Goal: Obtain resource: Download file/media

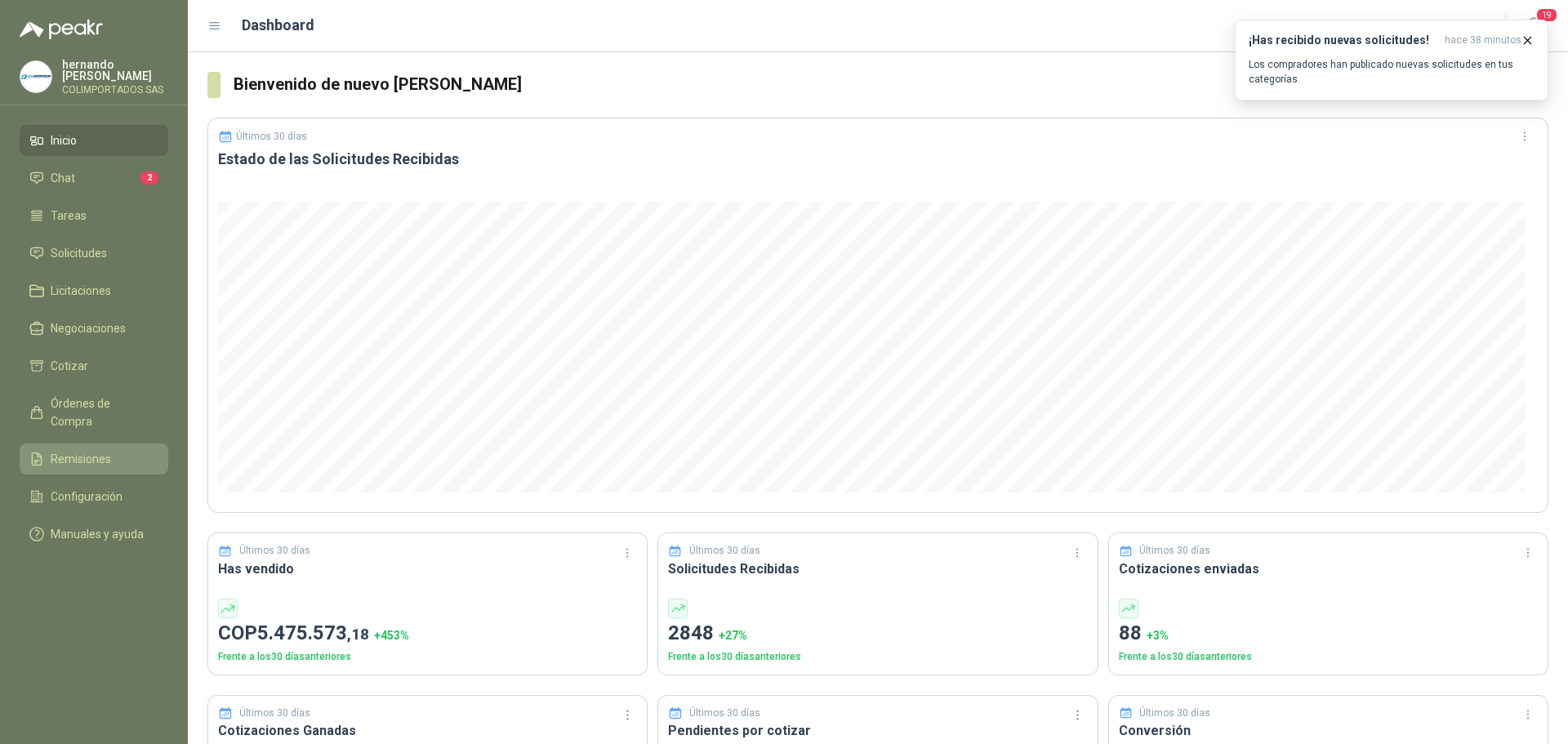
drag, startPoint x: 69, startPoint y: 439, endPoint x: 91, endPoint y: 439, distance: 22.0
click at [69, 450] on span "Remisiones" at bounding box center [80, 459] width 60 height 18
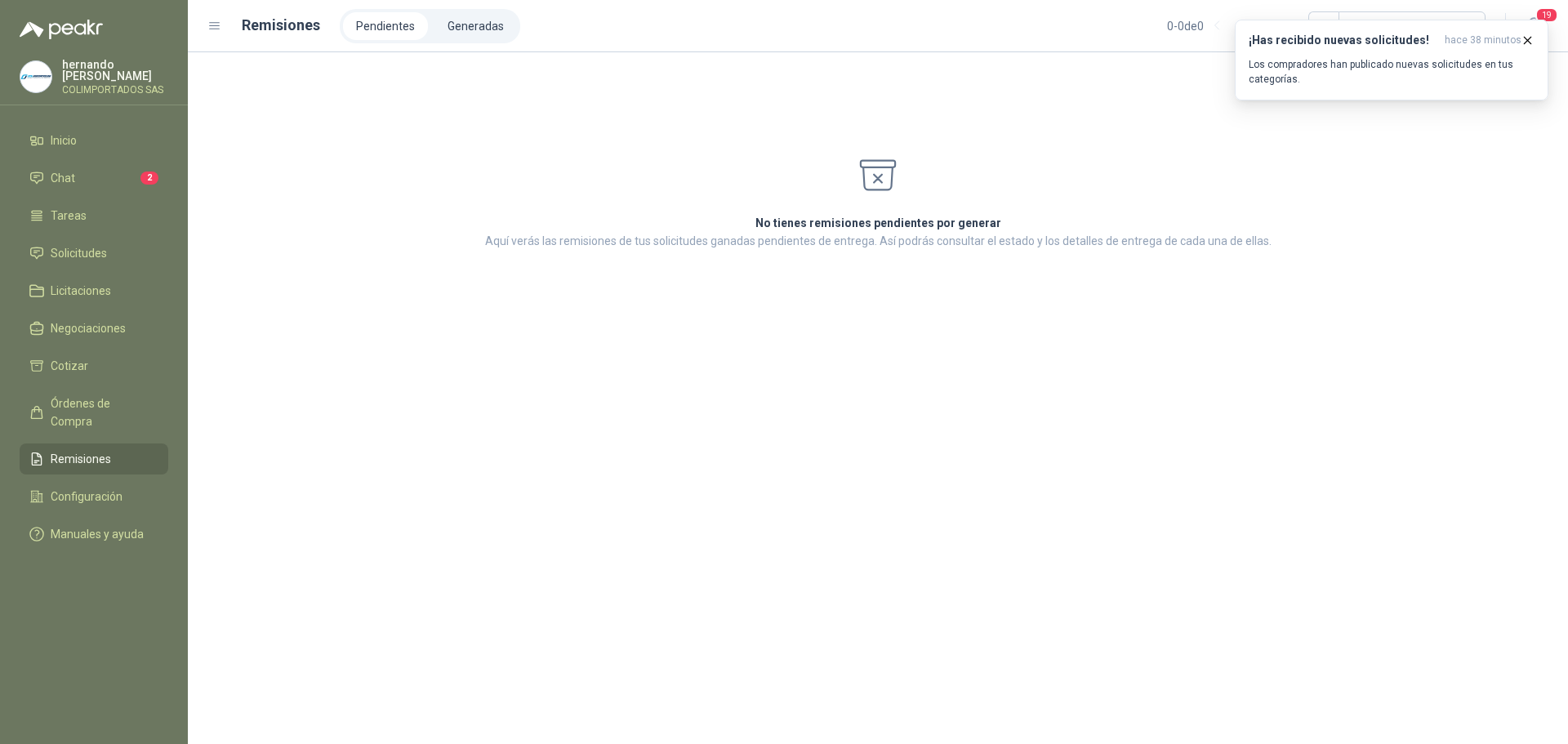
click at [374, 24] on li "Pendientes" at bounding box center [385, 26] width 85 height 28
click at [472, 22] on li "Generadas" at bounding box center [475, 26] width 82 height 28
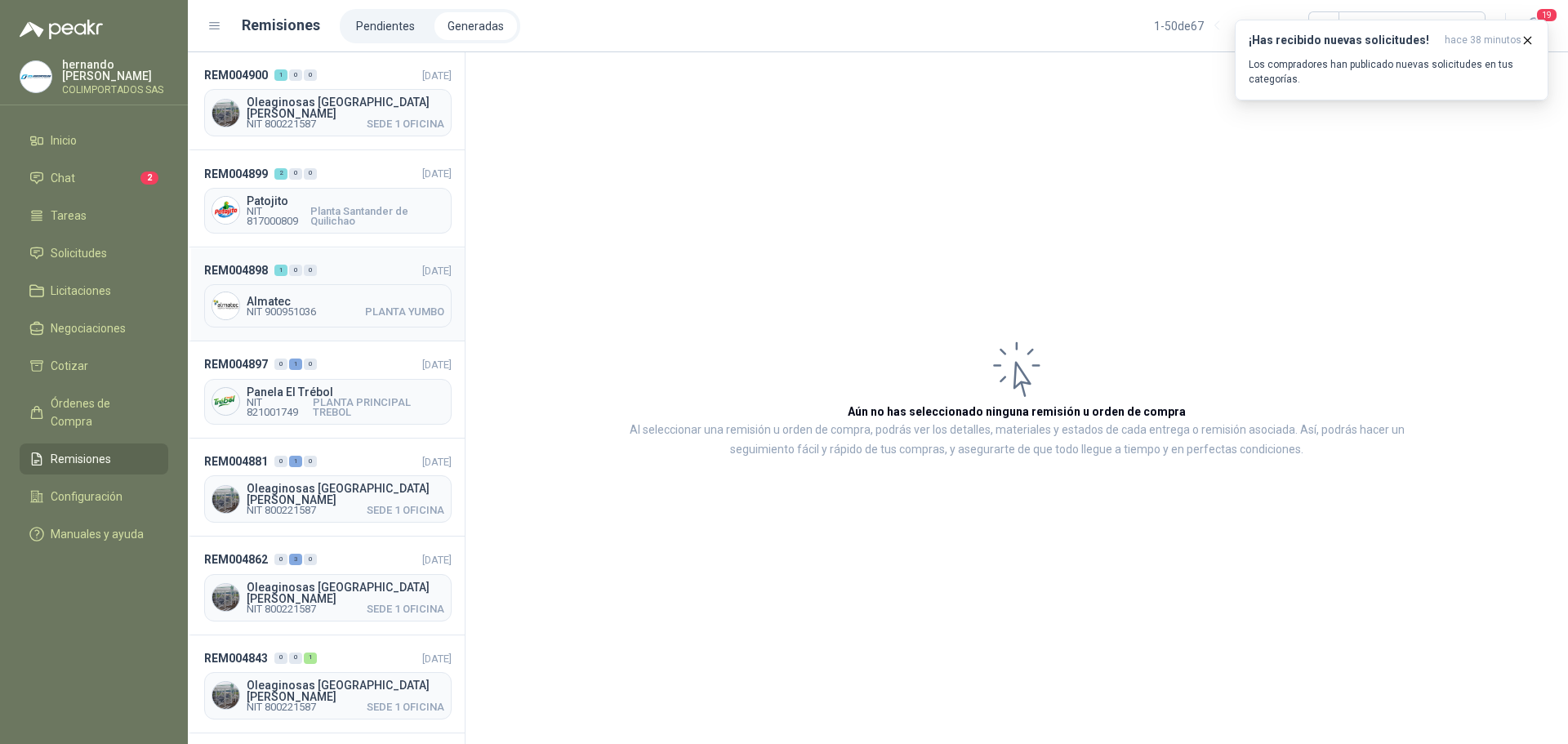
click at [346, 307] on span "NIT 900951036 PLANTA YUMBO" at bounding box center [345, 312] width 198 height 10
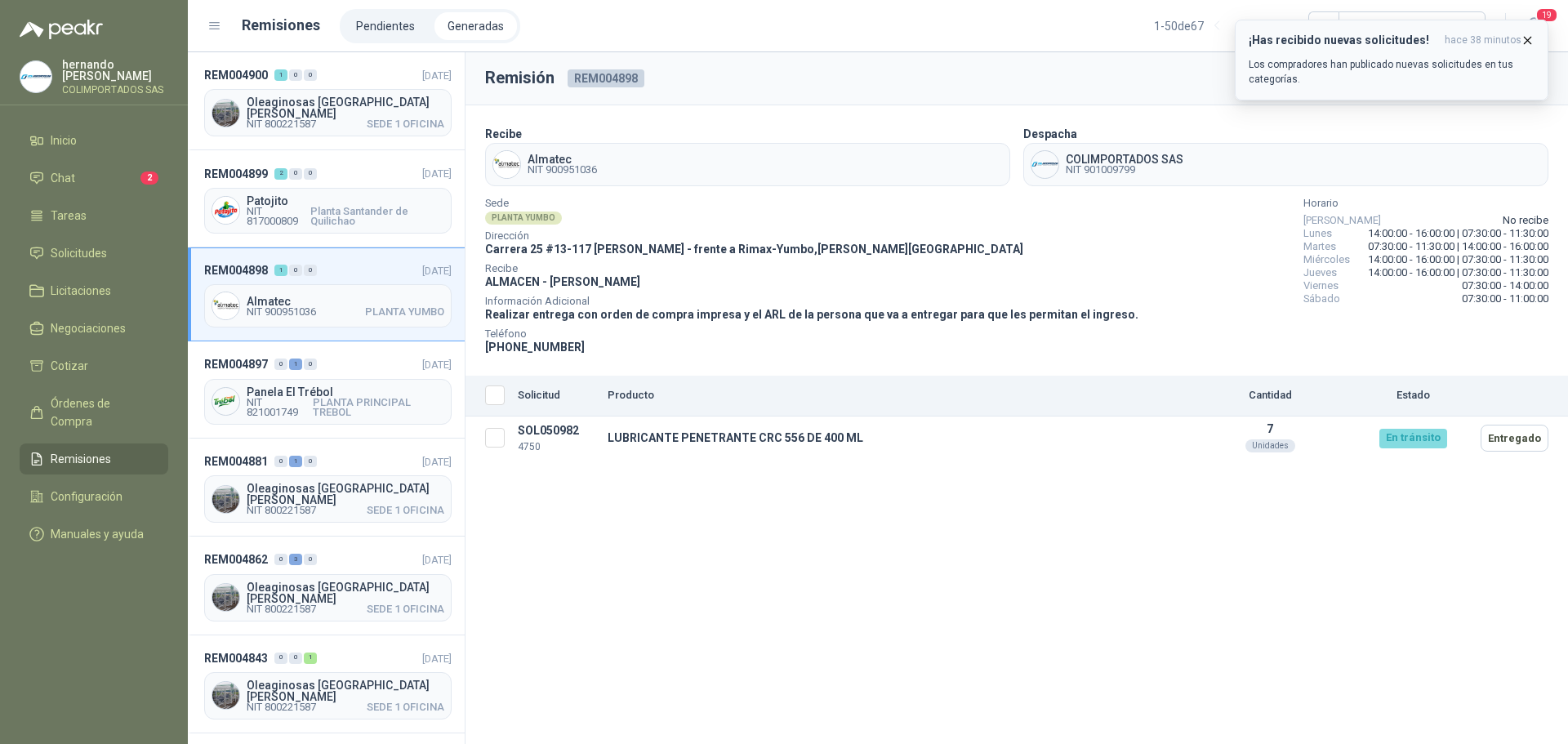
click at [1524, 40] on icon "button" at bounding box center [1527, 40] width 14 height 14
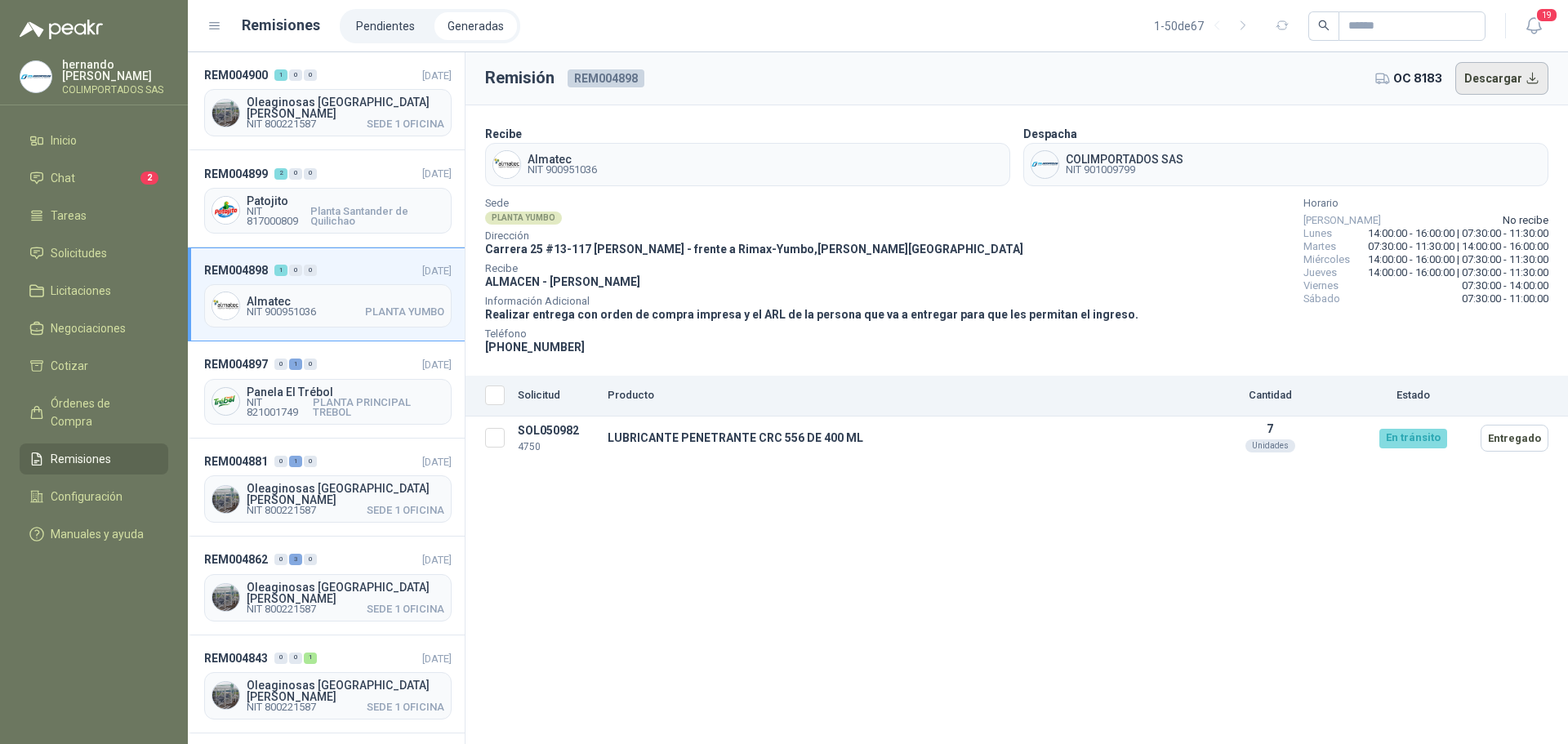
click at [1517, 81] on button "Descargar" at bounding box center [1502, 78] width 94 height 33
click at [77, 404] on span "Órdenes de Compra" at bounding box center [101, 413] width 102 height 36
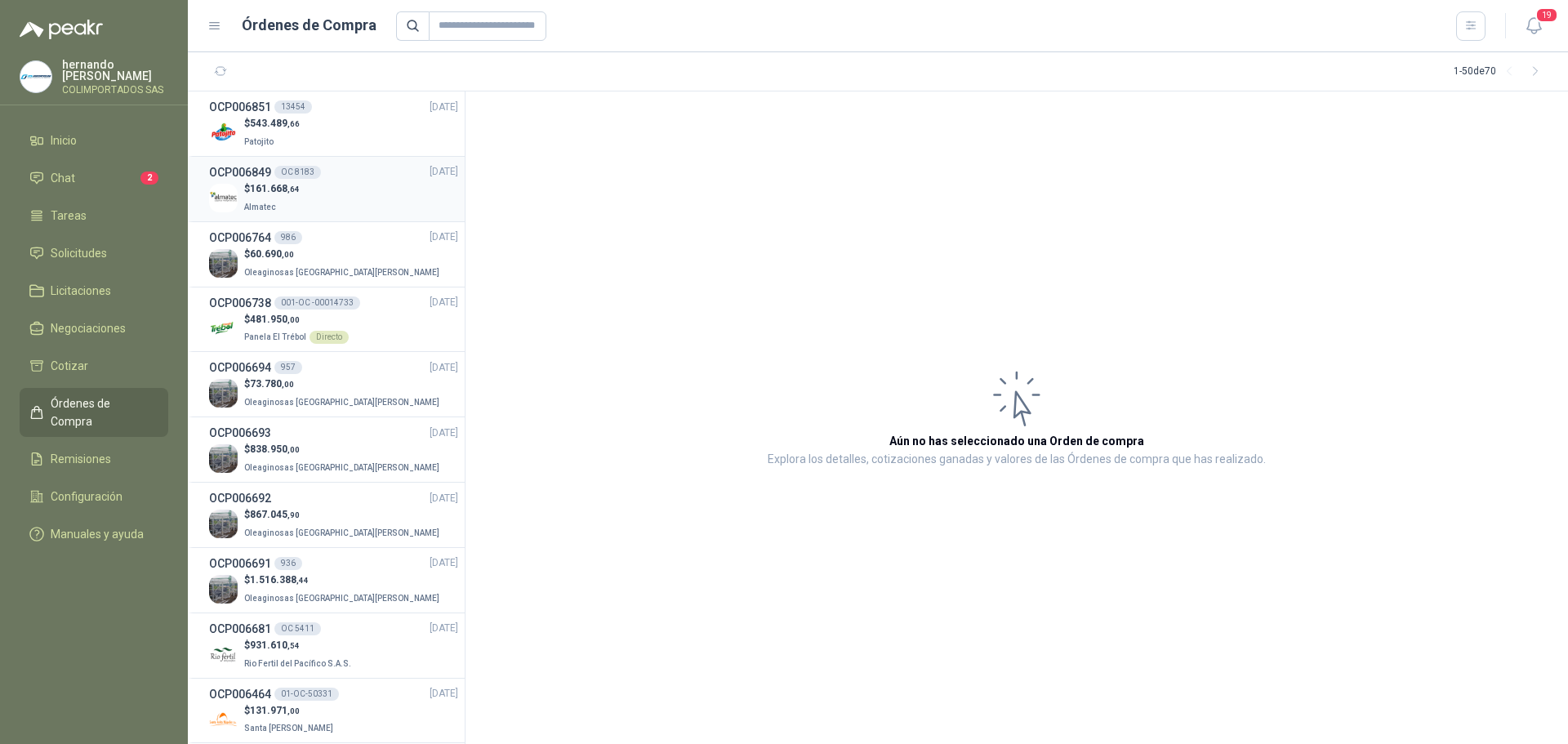
click at [343, 190] on div "$ 161.668 ,64 Almatec" at bounding box center [334, 198] width 249 height 33
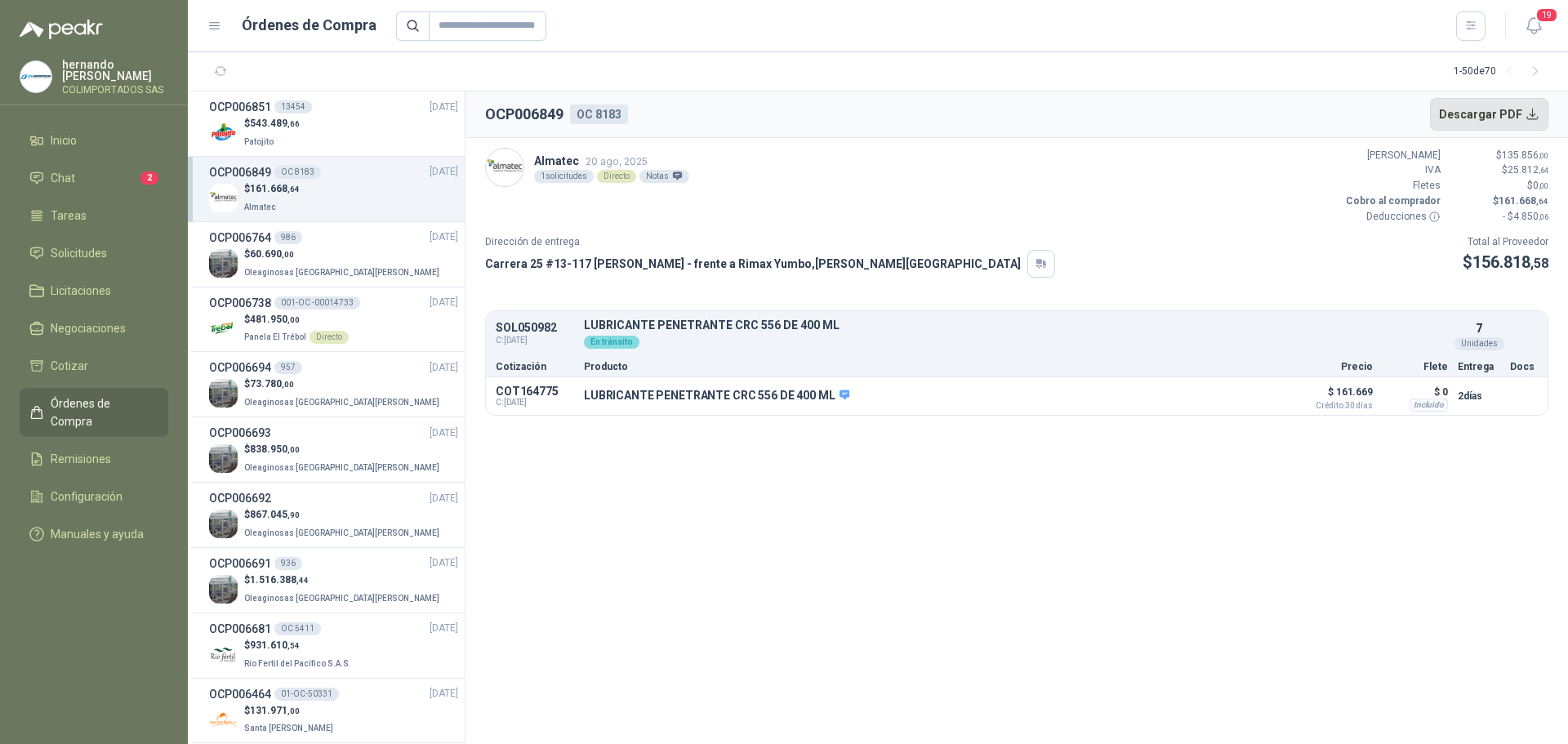
click at [1508, 115] on button "Descargar PDF" at bounding box center [1489, 114] width 120 height 33
